Goal: Task Accomplishment & Management: Use online tool/utility

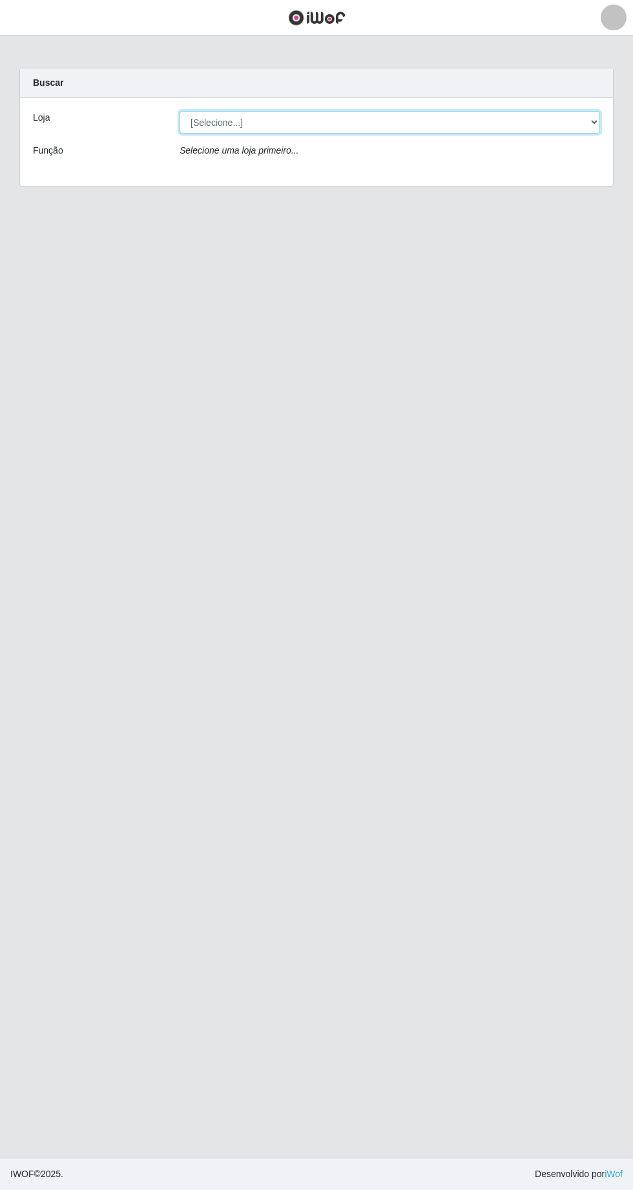
click at [190, 113] on select "[Selecione...] Extrabom - Loja 05 [GEOGRAPHIC_DATA]" at bounding box center [389, 122] width 420 height 23
select select "494"
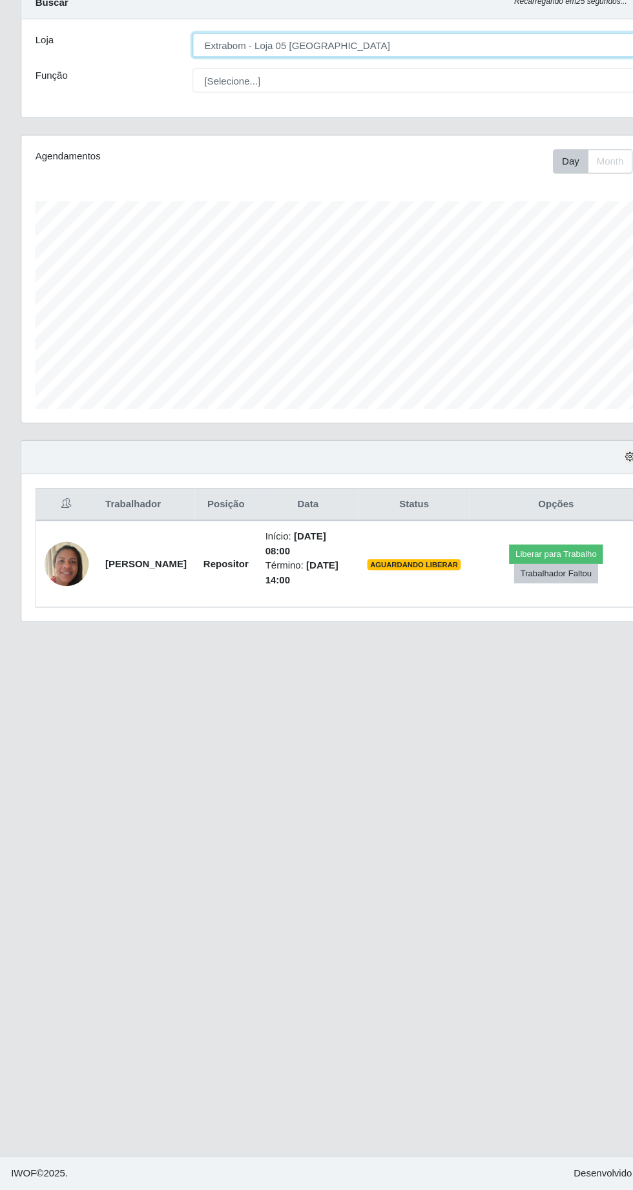
scroll to position [5, 0]
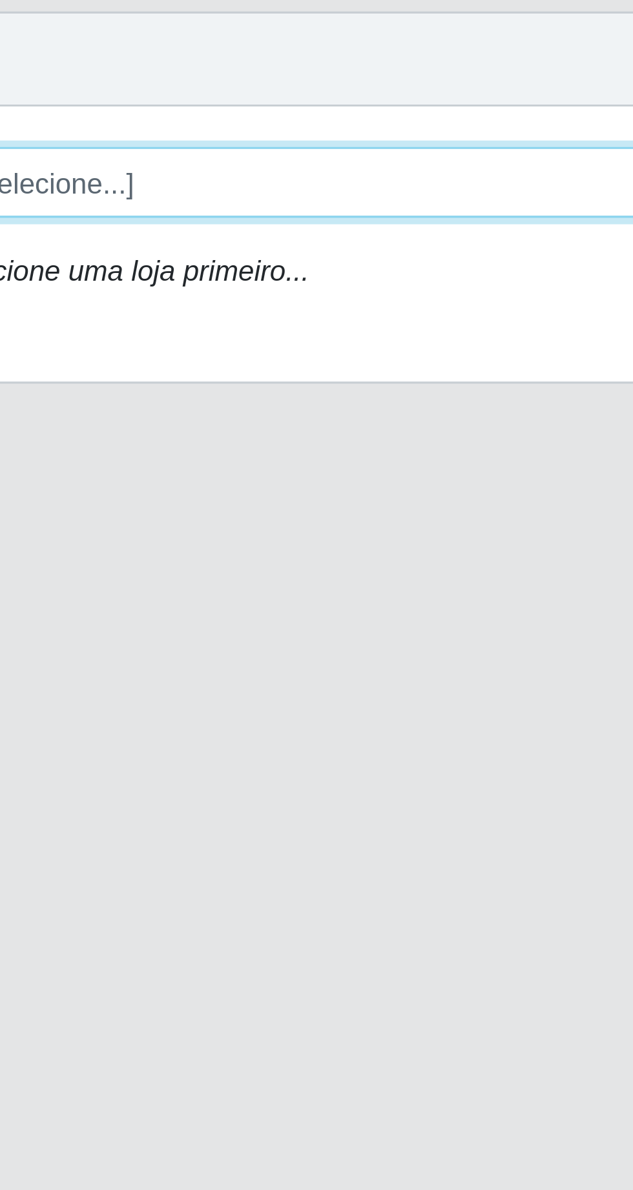
click at [287, 126] on select "[Selecione...] Extrabom - Loja 05 [GEOGRAPHIC_DATA]" at bounding box center [389, 122] width 420 height 23
select select "494"
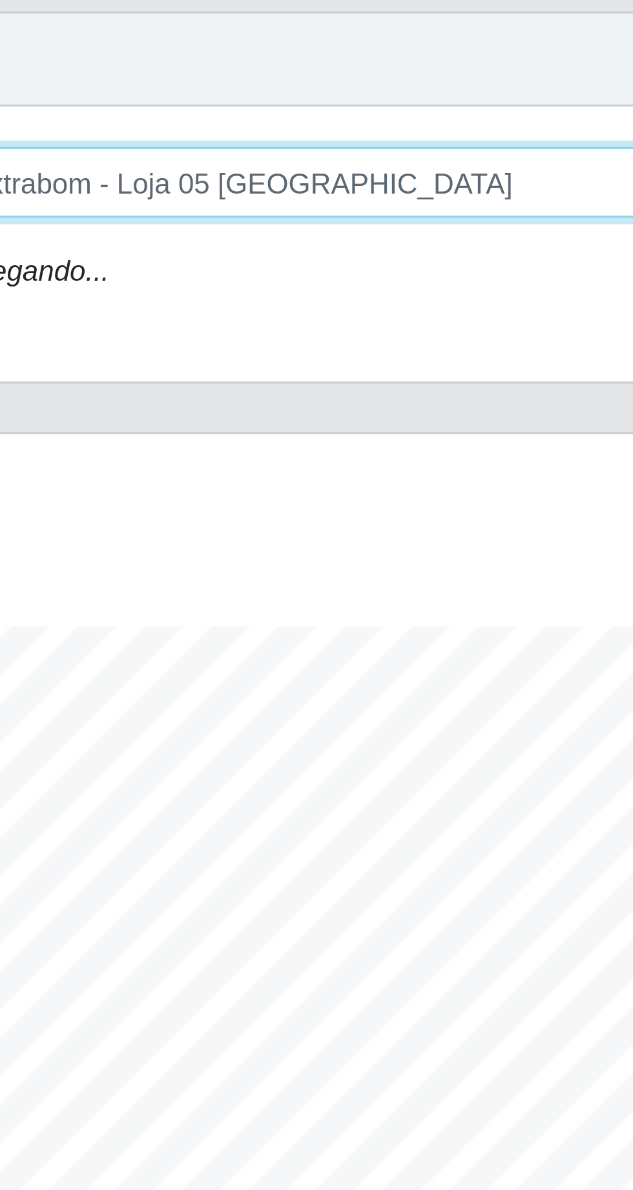
scroll to position [268, 593]
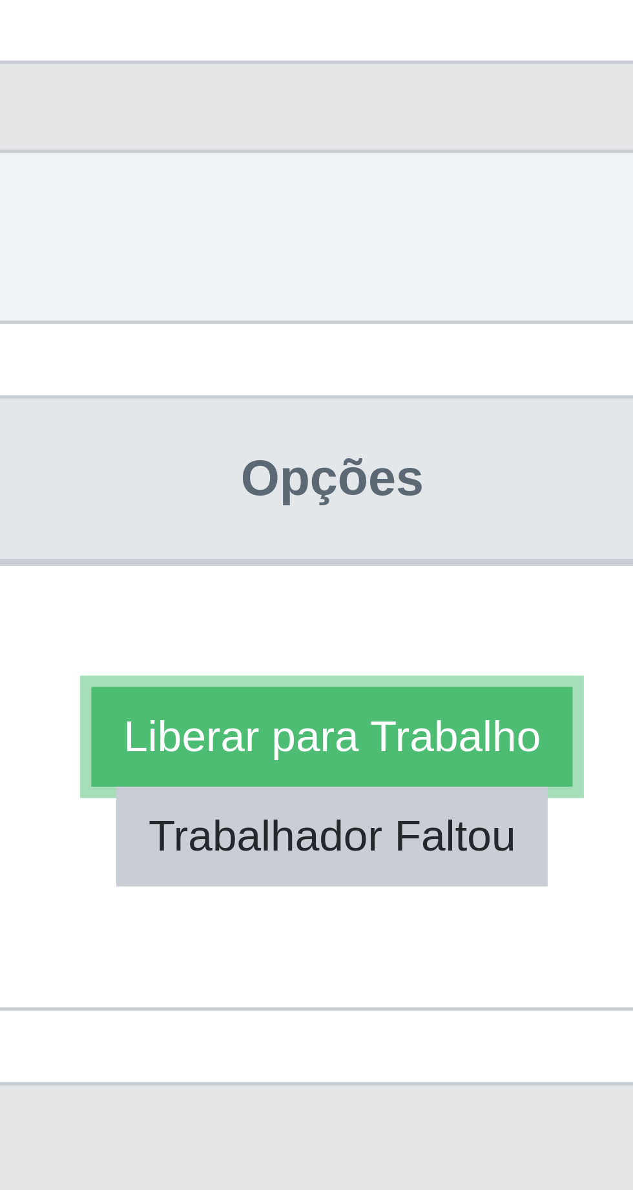
click at [547, 596] on button "Liberar para Trabalho" at bounding box center [517, 597] width 87 height 18
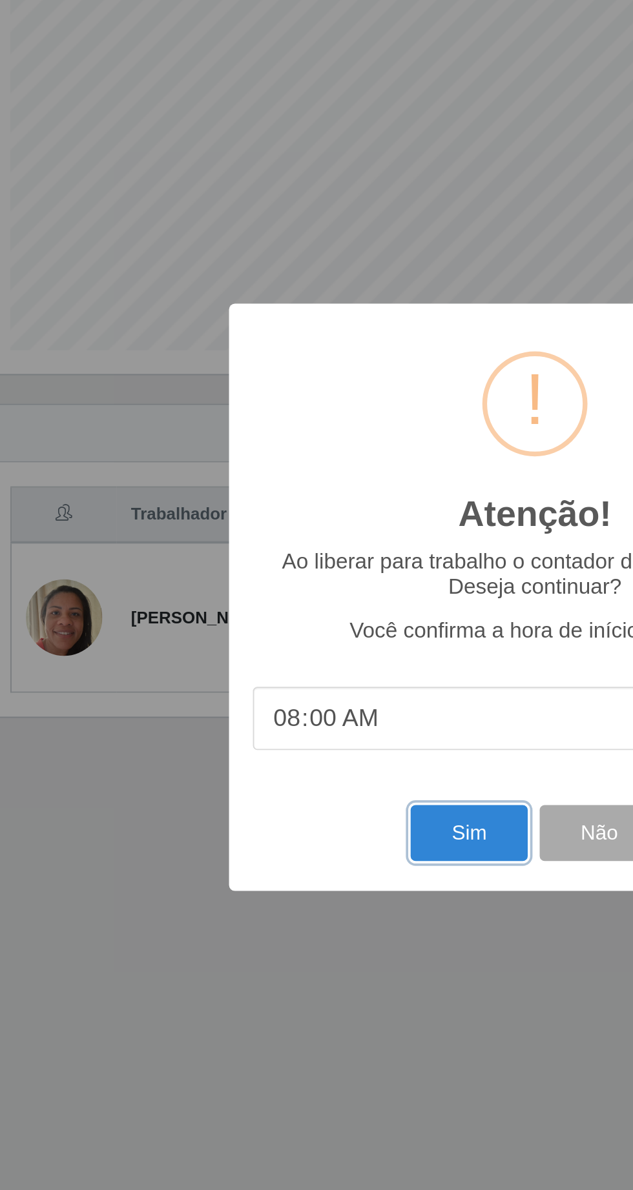
click at [275, 726] on button "Sim" at bounding box center [280, 722] width 63 height 30
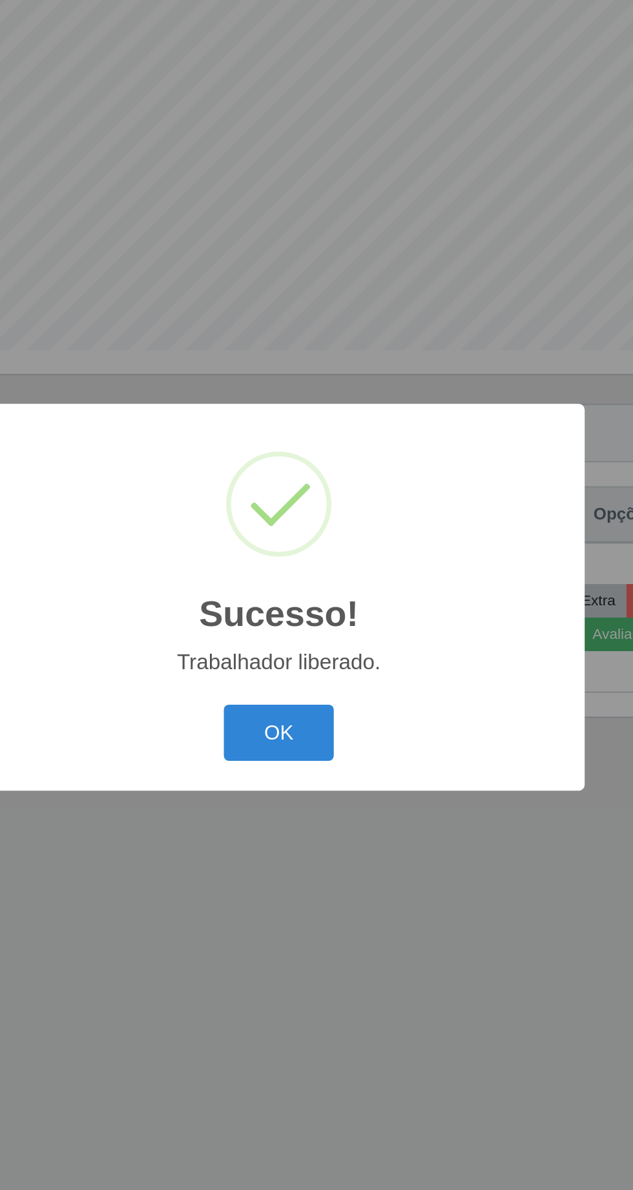
click at [314, 675] on button "OK" at bounding box center [317, 668] width 60 height 30
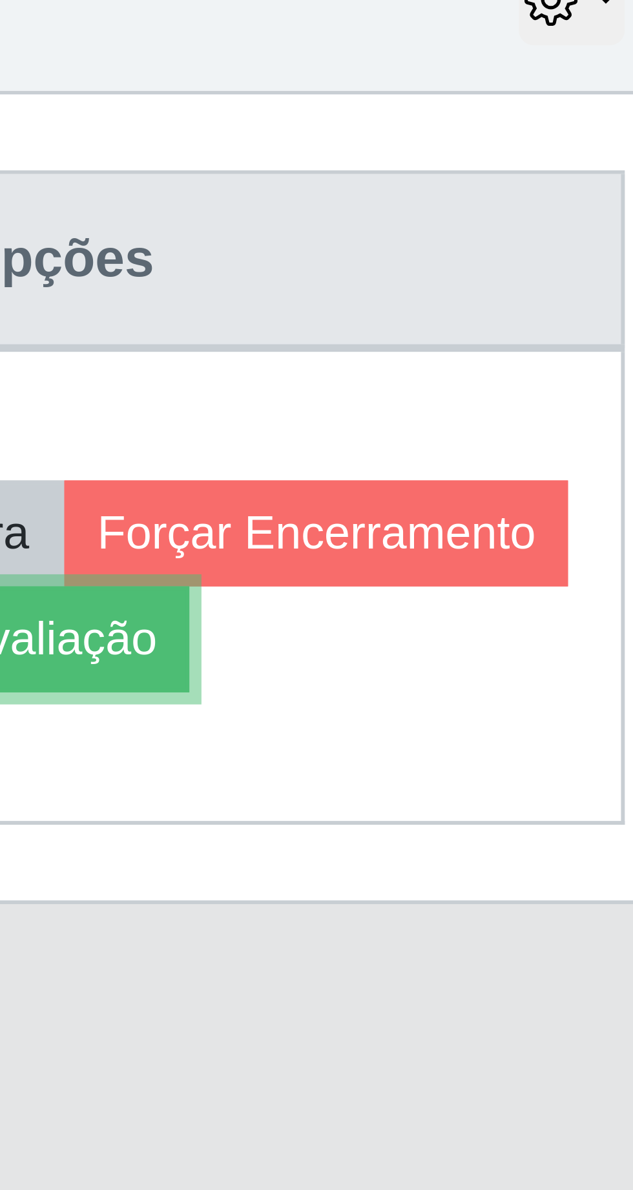
click at [526, 616] on button "Avaliação" at bounding box center [503, 615] width 46 height 18
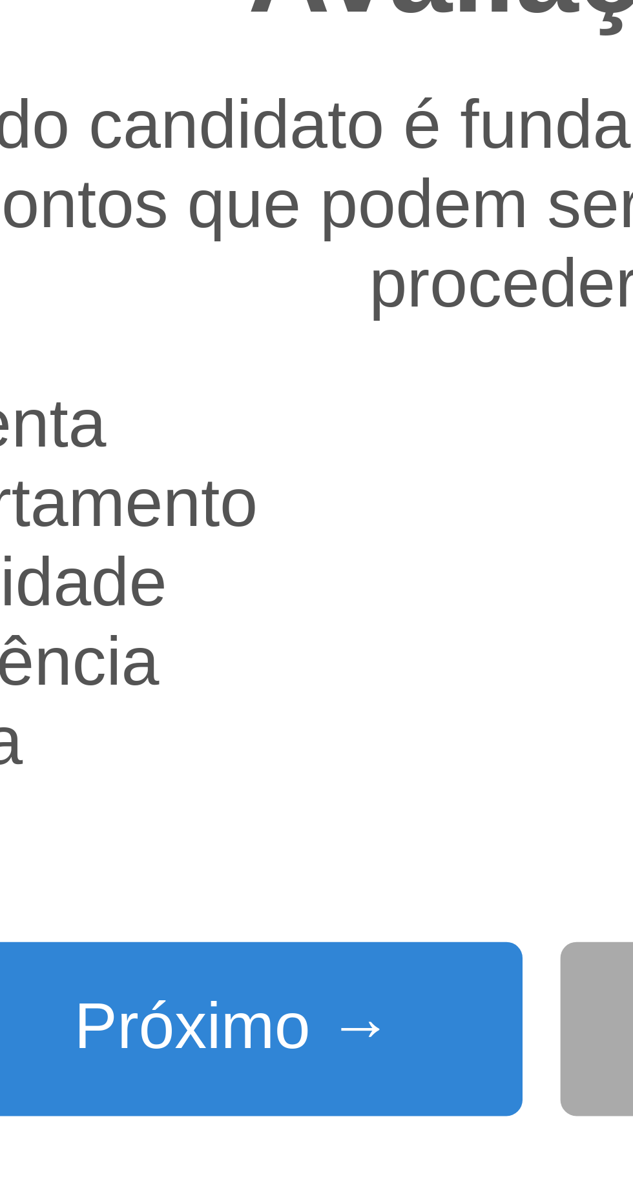
click at [279, 682] on button "Próximo →" at bounding box center [269, 682] width 98 height 30
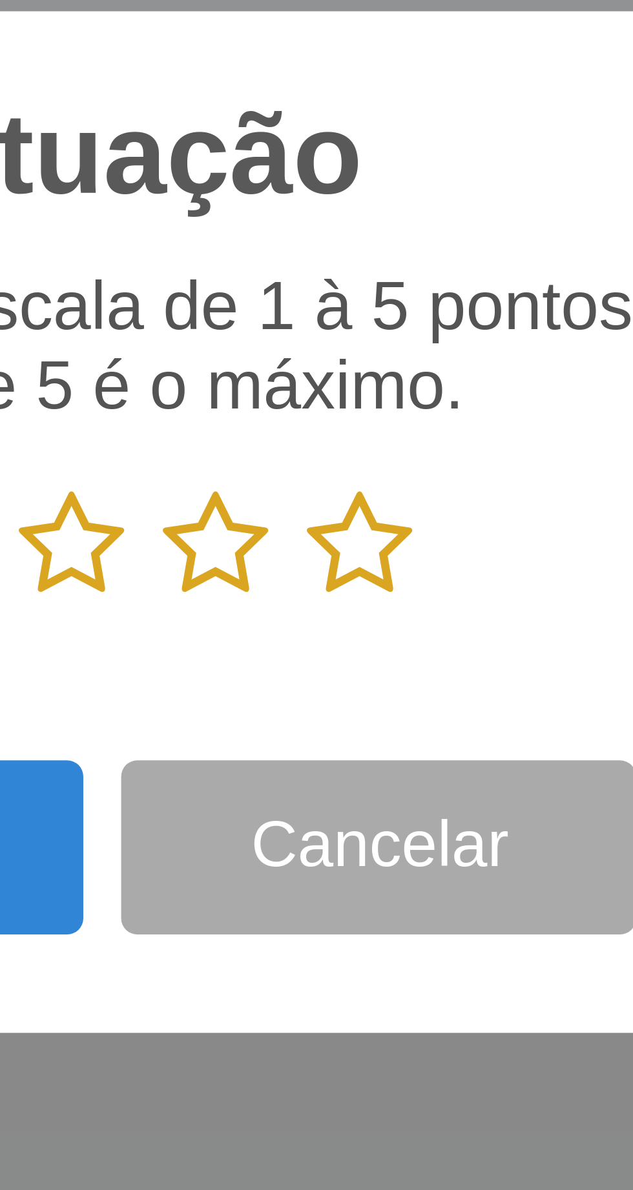
click at [365, 600] on icon at bounding box center [365, 598] width 18 height 19
click at [356, 609] on input "radio" at bounding box center [356, 609] width 0 height 0
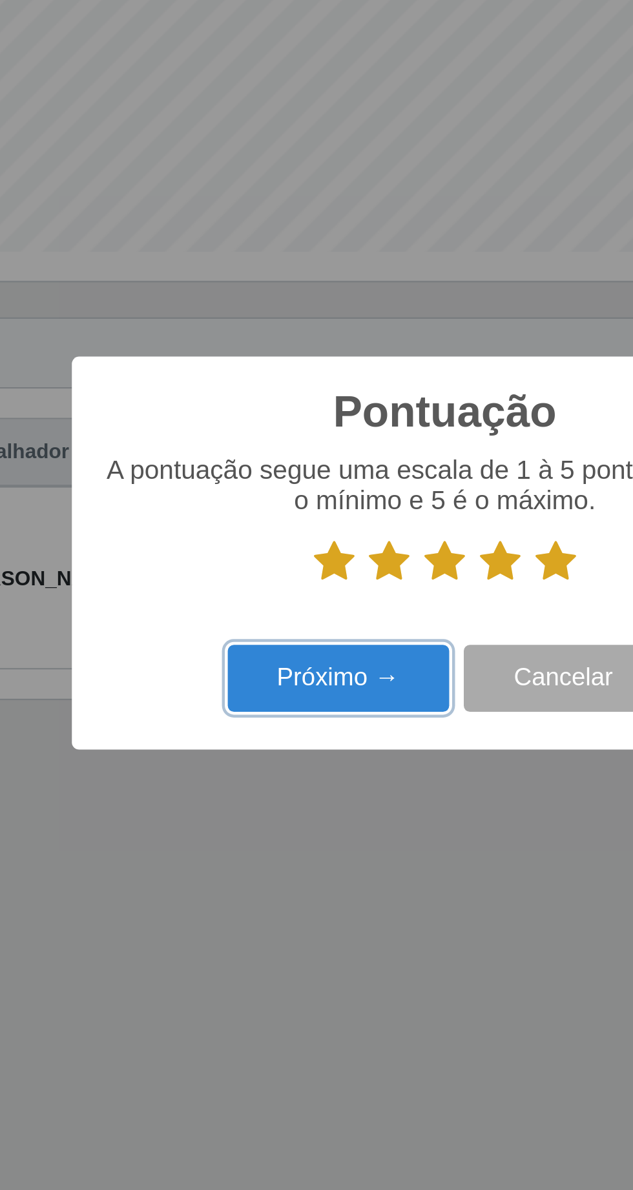
click at [281, 649] on button "Próximo →" at bounding box center [269, 651] width 98 height 30
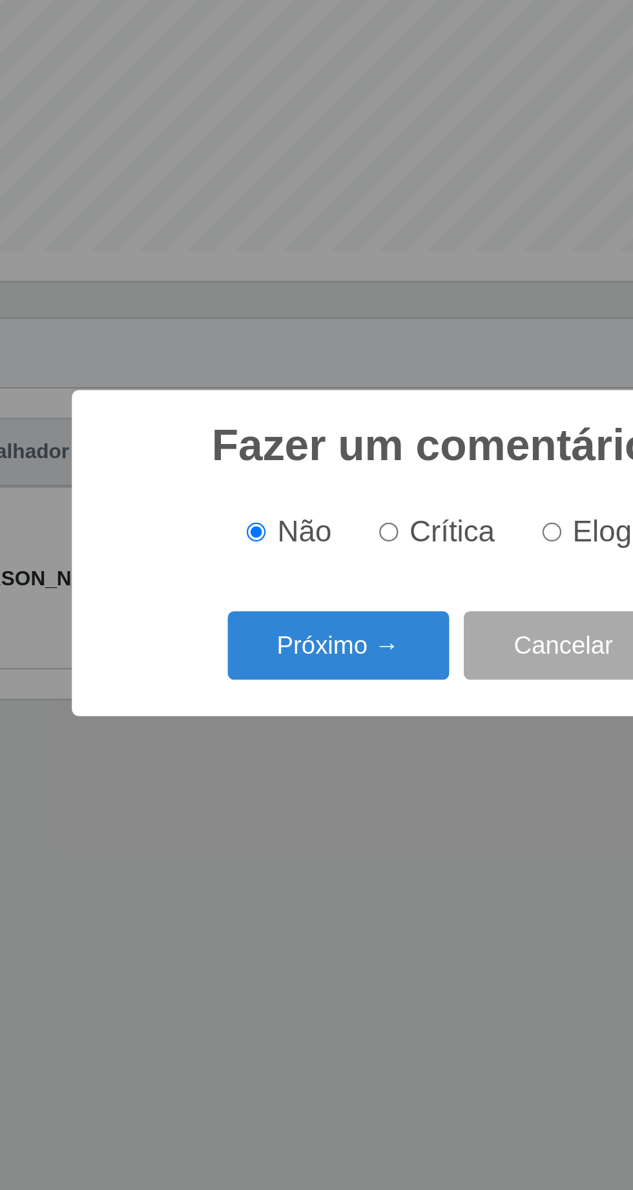
click at [367, 587] on input "Elogio" at bounding box center [364, 586] width 8 height 8
radio input "true"
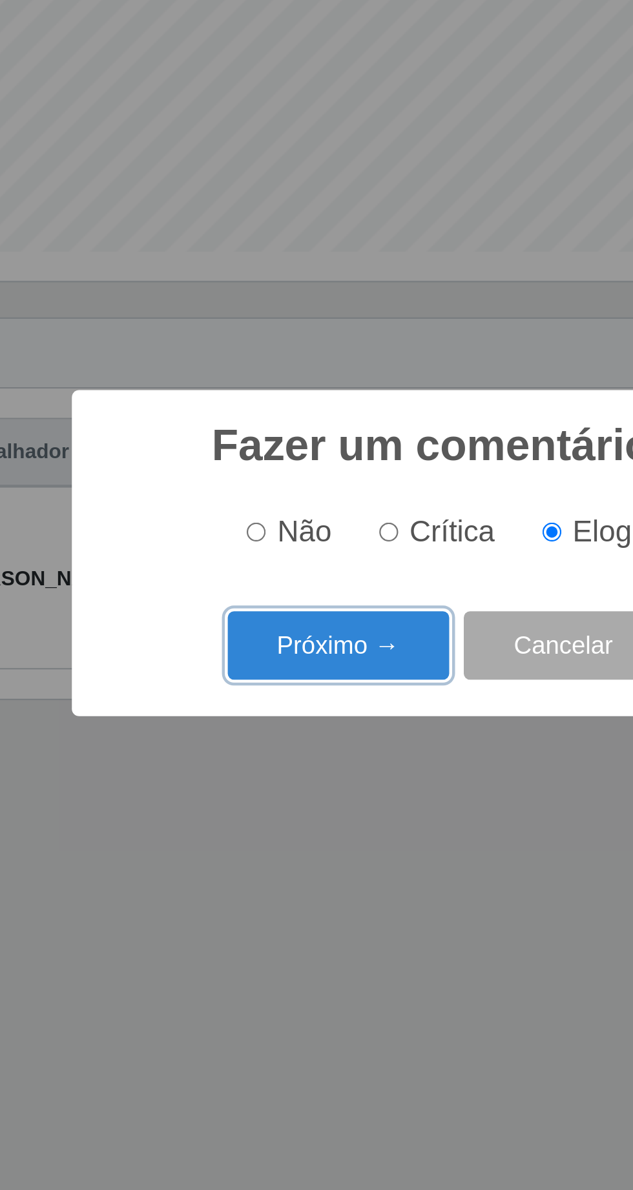
click at [283, 644] on button "Próximo →" at bounding box center [269, 636] width 98 height 30
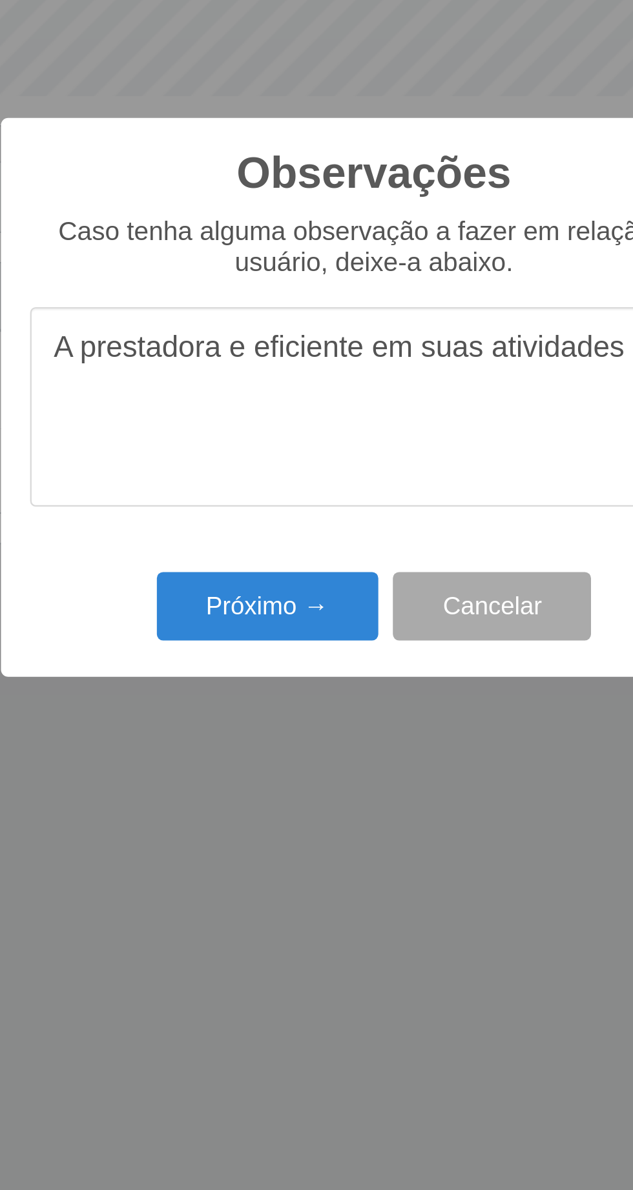
type textarea "A prestadora e eficiente em suas atividades"
click at [274, 686] on button "Próximo →" at bounding box center [269, 688] width 98 height 30
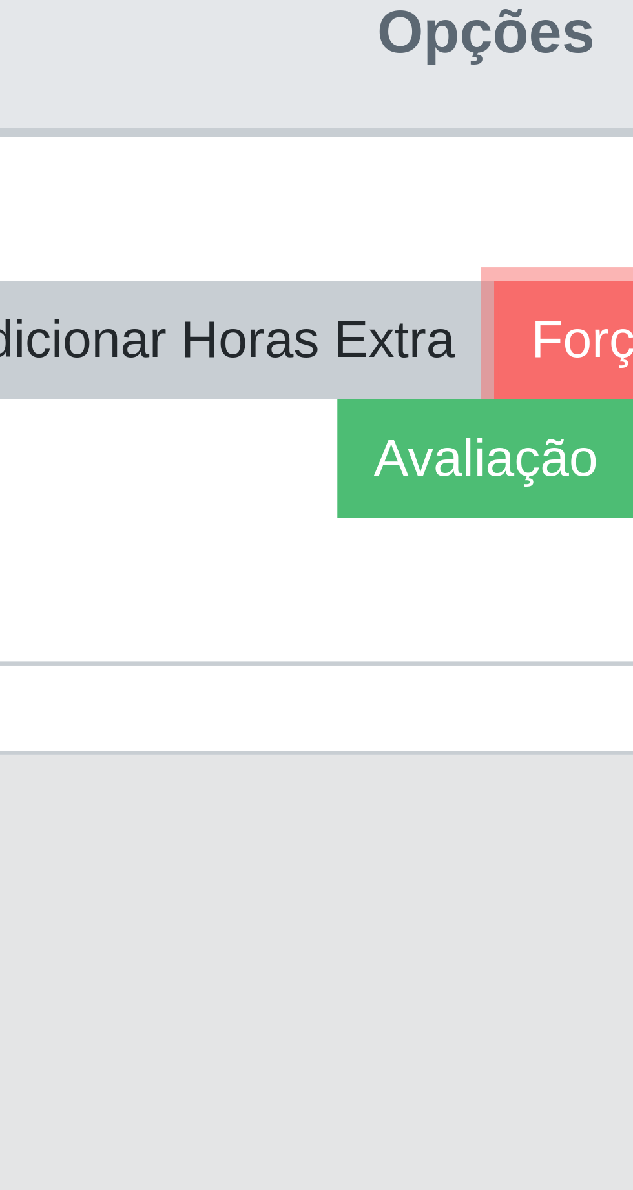
click at [504, 606] on button "Forçar Encerramento" at bounding box center [547, 597] width 87 height 18
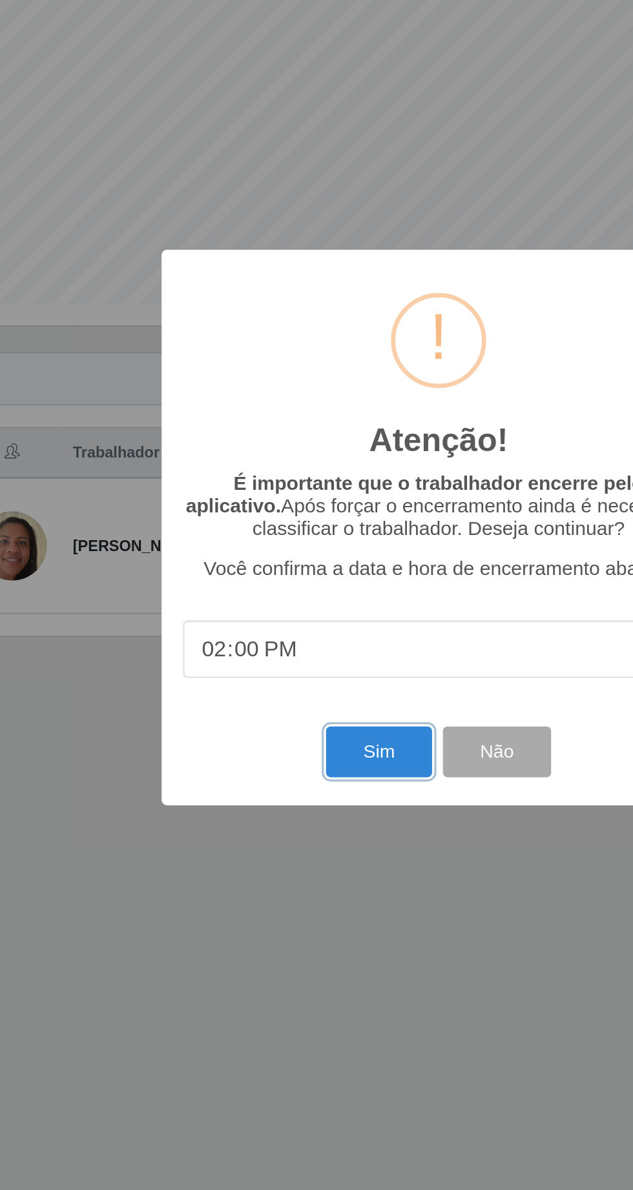
click at [272, 738] on button "Sim" at bounding box center [280, 729] width 63 height 30
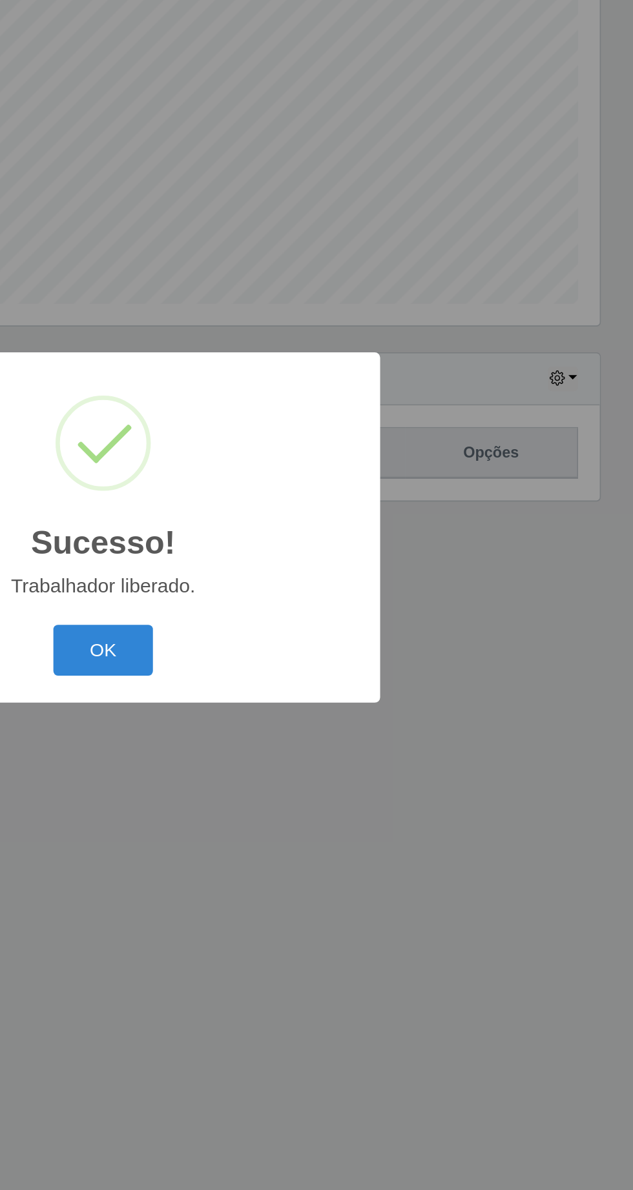
click at [325, 676] on button "OK" at bounding box center [317, 668] width 60 height 30
